Goal: Task Accomplishment & Management: Use online tool/utility

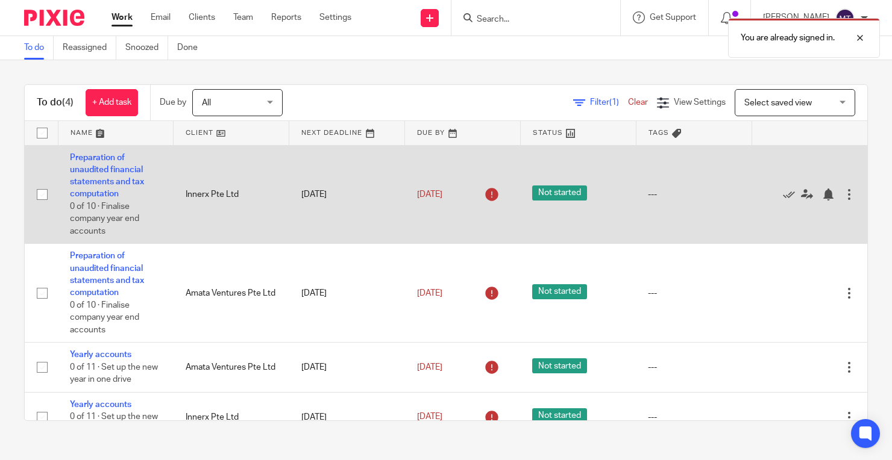
scroll to position [27, 0]
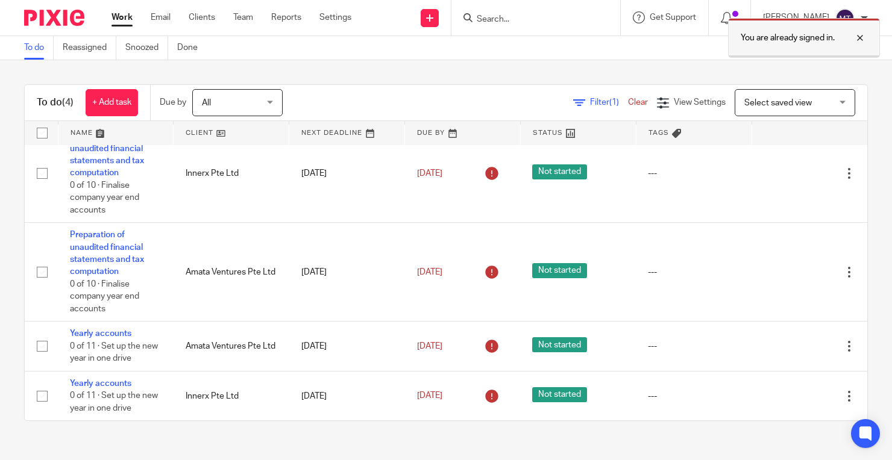
click at [861, 35] on div at bounding box center [850, 38] width 33 height 14
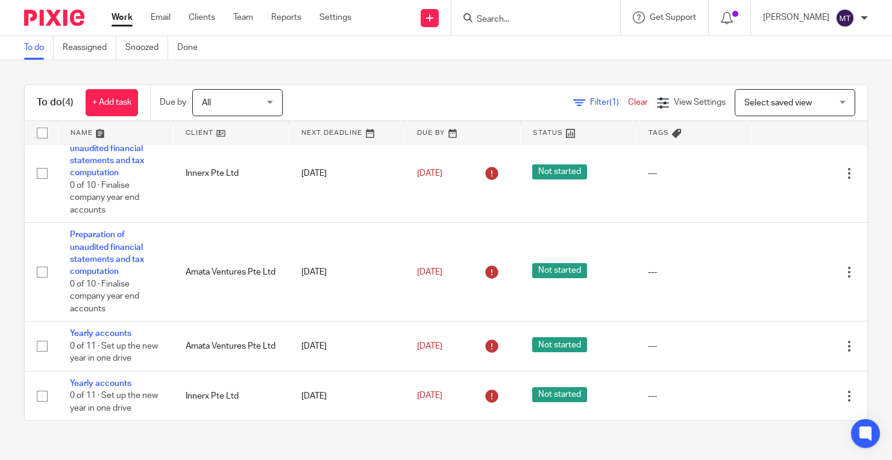
click at [566, 16] on input "Search" at bounding box center [529, 19] width 108 height 11
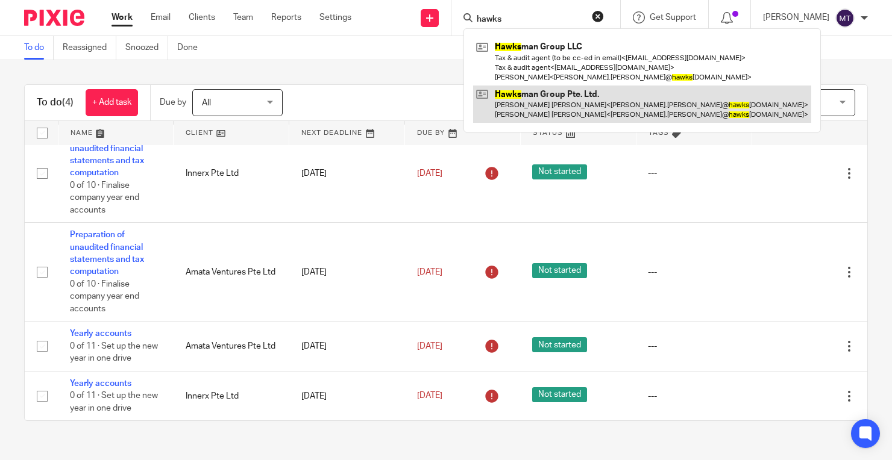
type input "hawks"
click at [589, 98] on link at bounding box center [642, 104] width 338 height 37
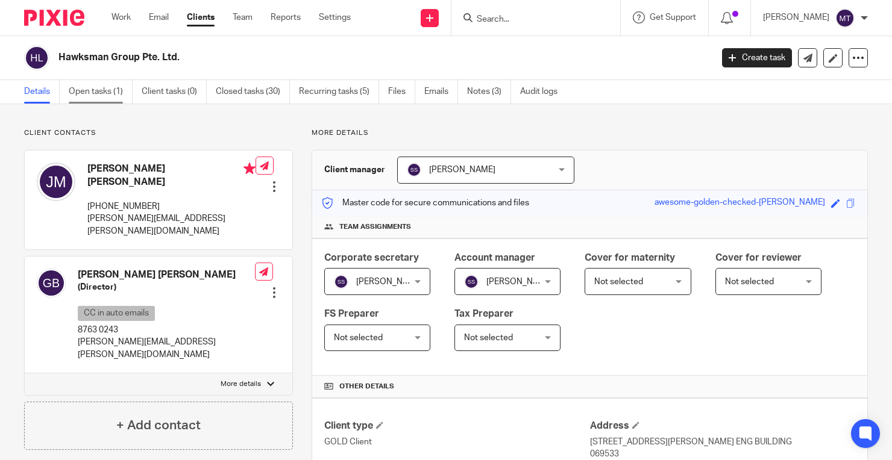
click at [117, 90] on link "Open tasks (1)" at bounding box center [101, 91] width 64 height 23
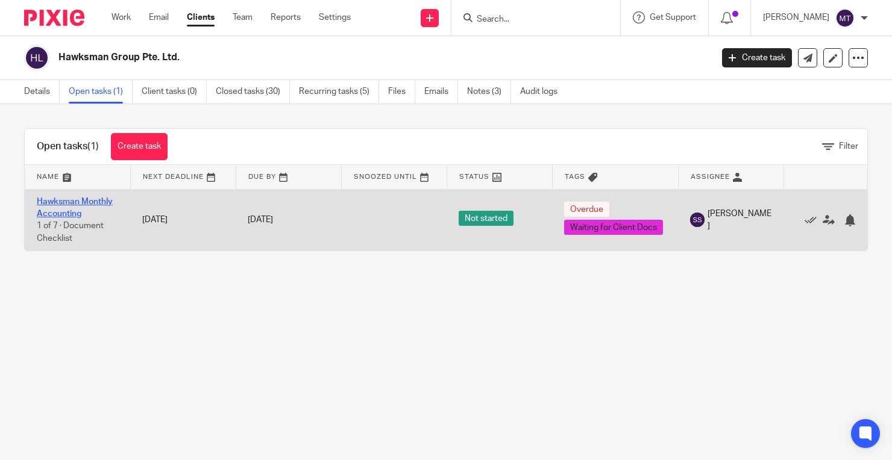
click at [108, 198] on link "Hawksman Monthly Accounting" at bounding box center [75, 208] width 76 height 20
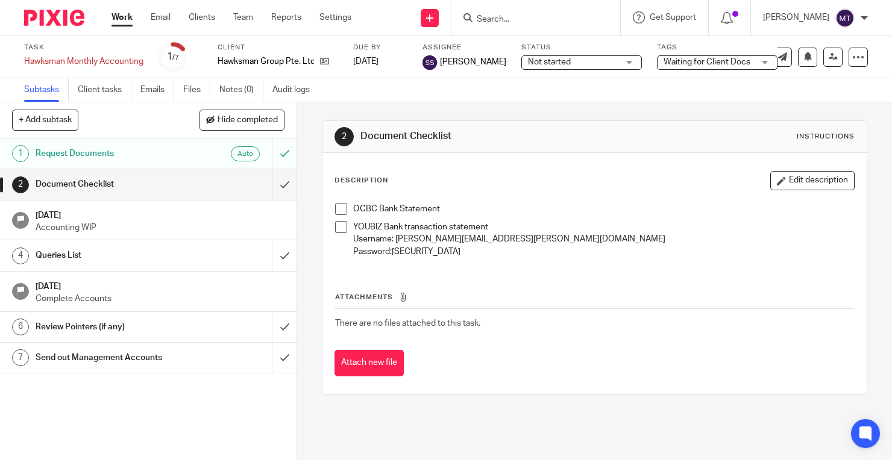
click at [192, 231] on p "Accounting WIP" at bounding box center [160, 228] width 249 height 12
